Goal: Task Accomplishment & Management: Manage account settings

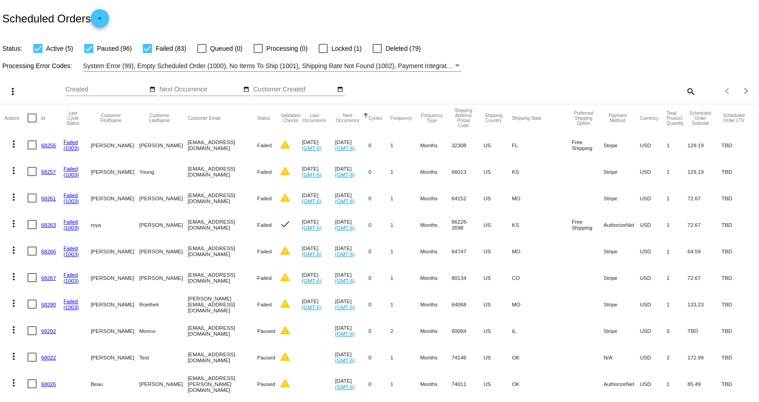
click at [356, 119] on button "Next Occurrence" at bounding box center [347, 118] width 25 height 10
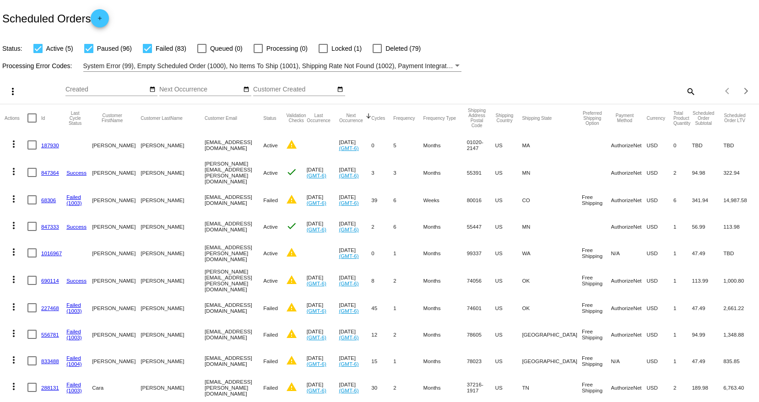
drag, startPoint x: 22, startPoint y: 294, endPoint x: 738, endPoint y: 331, distance: 716.9
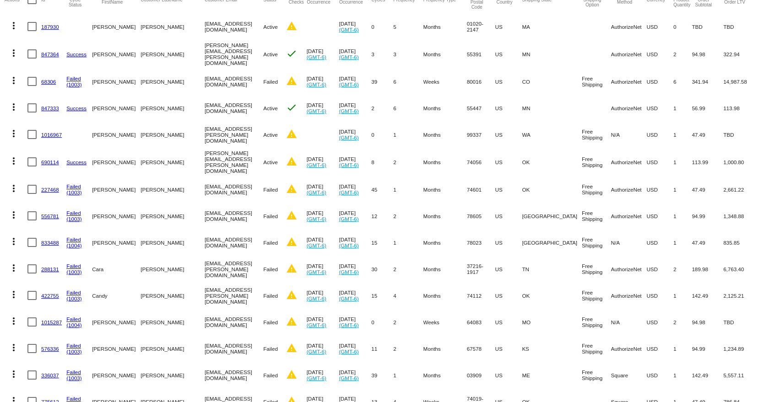
scroll to position [92, 0]
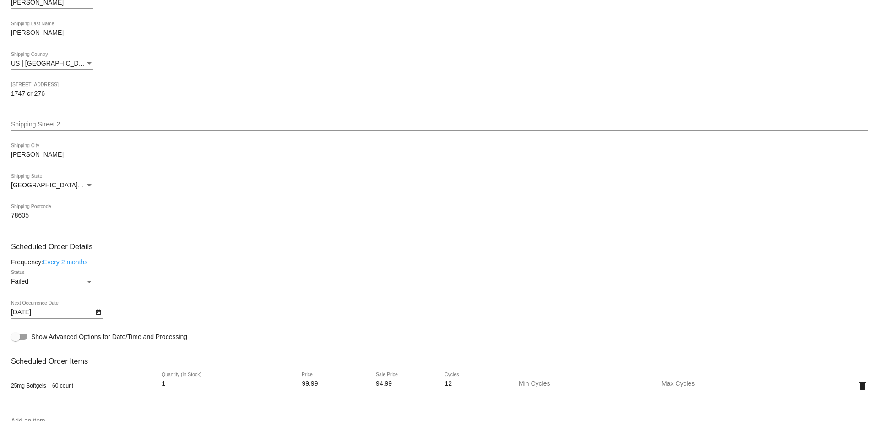
scroll to position [183, 0]
